Goal: Task Accomplishment & Management: Manage account settings

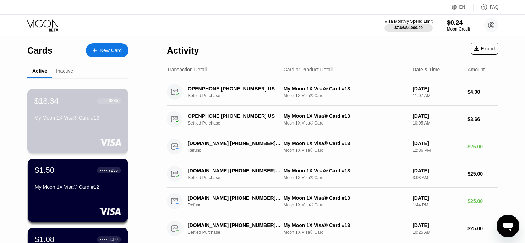
click at [62, 124] on div "My Moon 1X Visa® Card #13" at bounding box center [77, 119] width 87 height 9
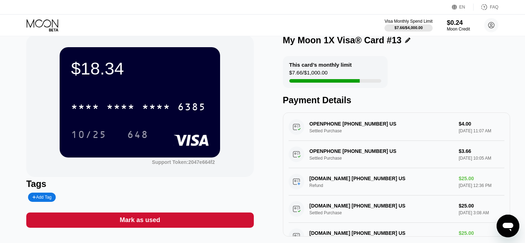
scroll to position [11, 0]
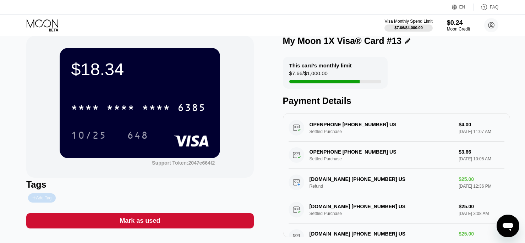
click at [50, 200] on div "Add Tag" at bounding box center [41, 198] width 19 height 5
click at [158, 202] on div at bounding box center [106, 198] width 160 height 9
click at [333, 187] on div "[DOMAIN_NAME] [PHONE_NUMBER] US Refund $25.00 [DATE] 12:36 PM" at bounding box center [397, 182] width 216 height 27
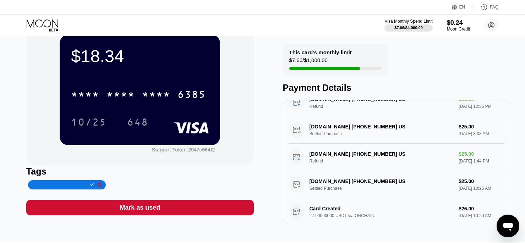
scroll to position [25, 0]
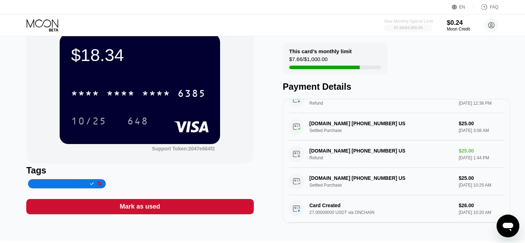
click at [417, 23] on div "Visa Monthly Spend Limit" at bounding box center [408, 21] width 49 height 5
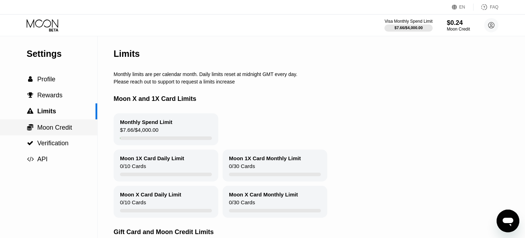
click at [69, 127] on span "Moon Credit" at bounding box center [54, 127] width 35 height 7
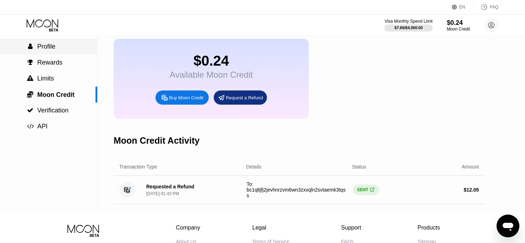
click at [61, 43] on div " Profile" at bounding box center [48, 46] width 97 height 7
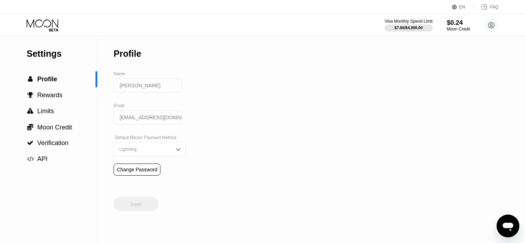
click at [48, 31] on icon at bounding box center [43, 25] width 33 height 12
